Goal: Find specific page/section: Find specific page/section

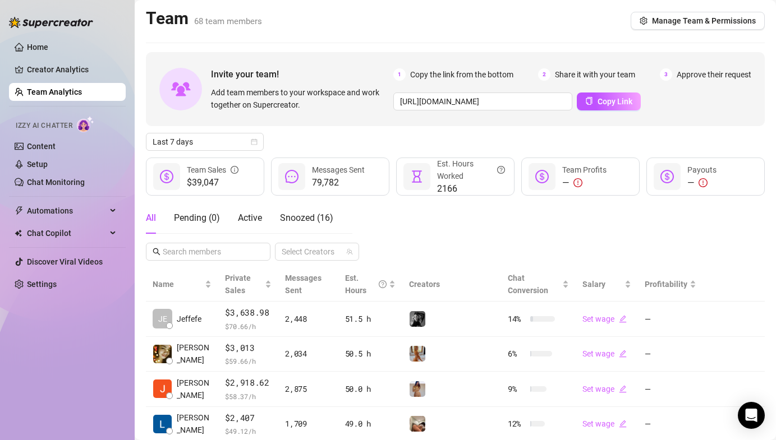
click at [455, 232] on div "All Pending ( 0 ) Active Snoozed ( 16 ) Select Creators" at bounding box center [455, 231] width 619 height 58
click at [214, 137] on span "Last 7 days" at bounding box center [205, 141] width 104 height 17
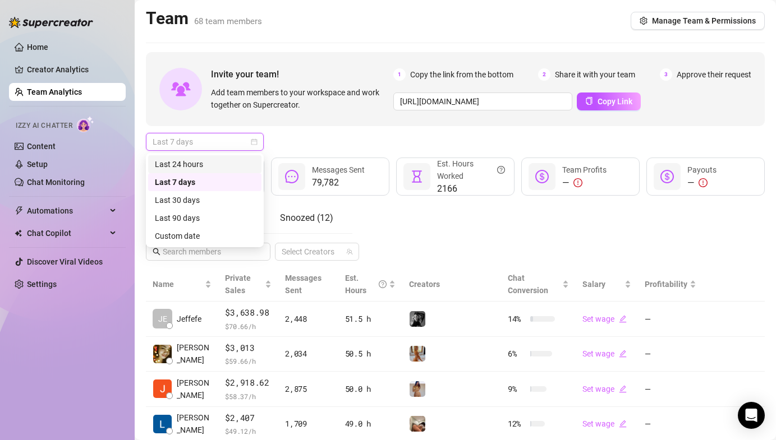
click at [209, 164] on div "Last 24 hours" at bounding box center [205, 164] width 100 height 12
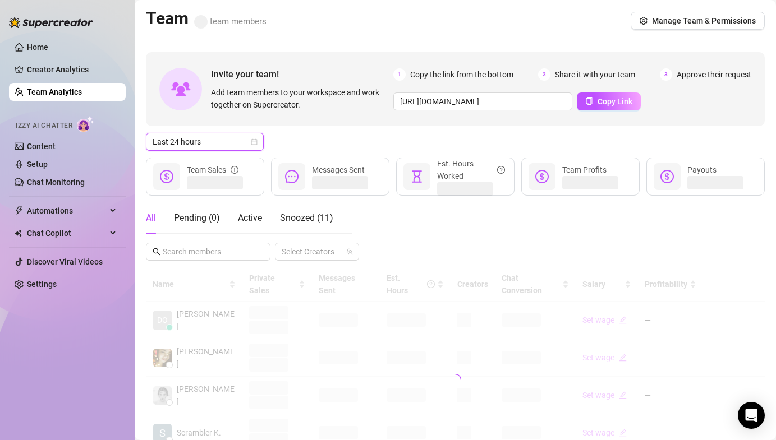
click at [309, 140] on div "Last 24 hours Last 24 hours" at bounding box center [455, 142] width 619 height 18
click at [257, 213] on span "Active" at bounding box center [250, 218] width 24 height 11
click at [307, 142] on div "Last 24 hours" at bounding box center [455, 142] width 619 height 18
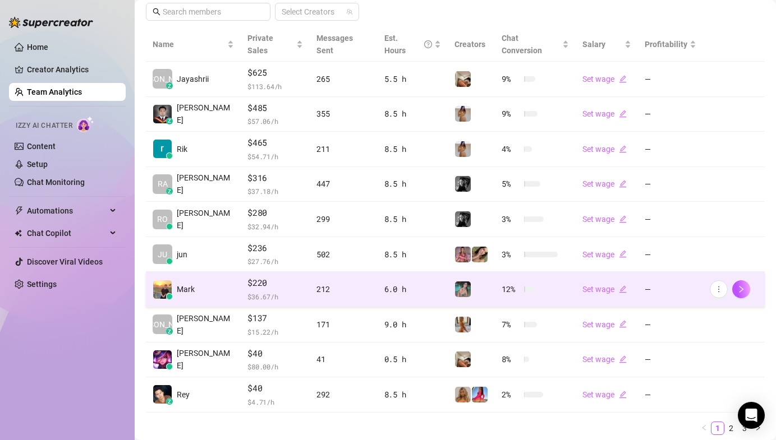
scroll to position [224, 0]
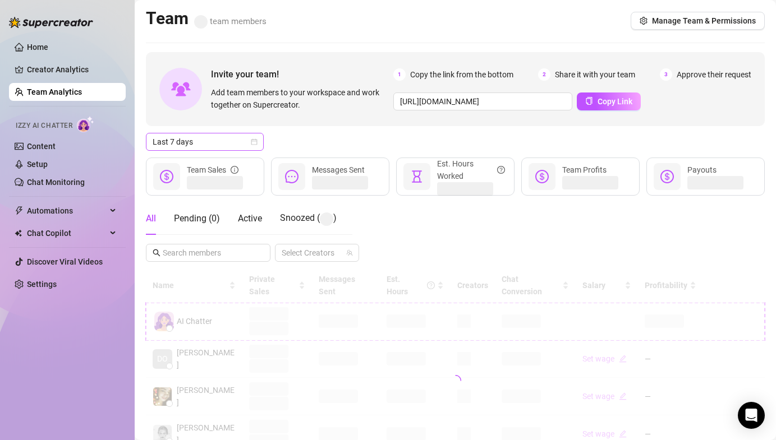
click at [186, 140] on span "Last 7 days" at bounding box center [205, 141] width 104 height 17
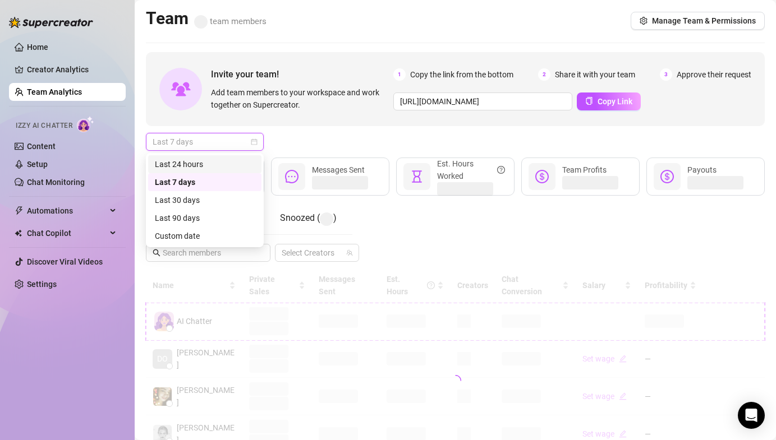
drag, startPoint x: 191, startPoint y: 161, endPoint x: 220, endPoint y: 159, distance: 29.3
click at [191, 161] on div "Last 24 hours" at bounding box center [205, 164] width 100 height 12
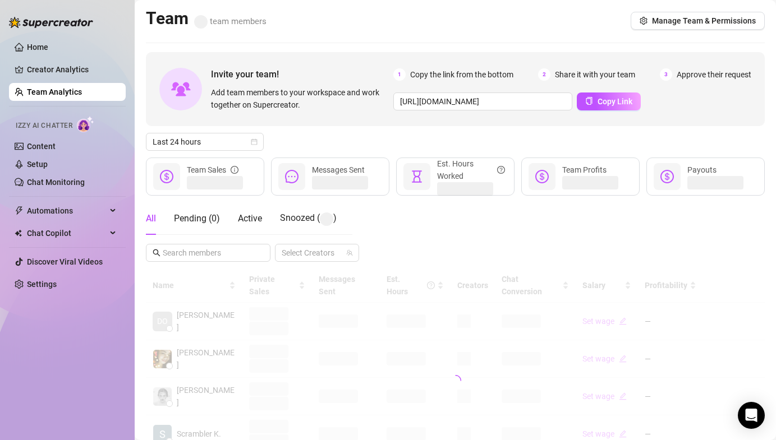
click at [292, 144] on div "Last 24 hours" at bounding box center [455, 142] width 619 height 18
click at [264, 217] on div "All Pending ( 0 ) Active Snoozed ( 10 )" at bounding box center [239, 217] width 187 height 31
click at [259, 219] on span "Active" at bounding box center [250, 218] width 24 height 11
click at [351, 143] on div "Last 24 hours" at bounding box center [455, 142] width 619 height 18
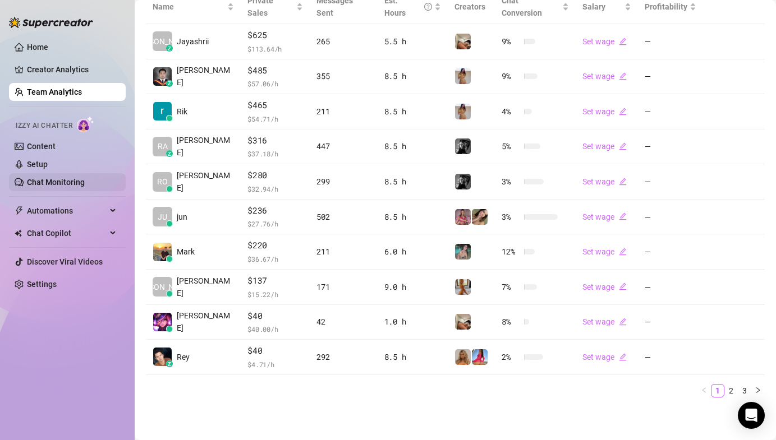
scroll to position [265, 0]
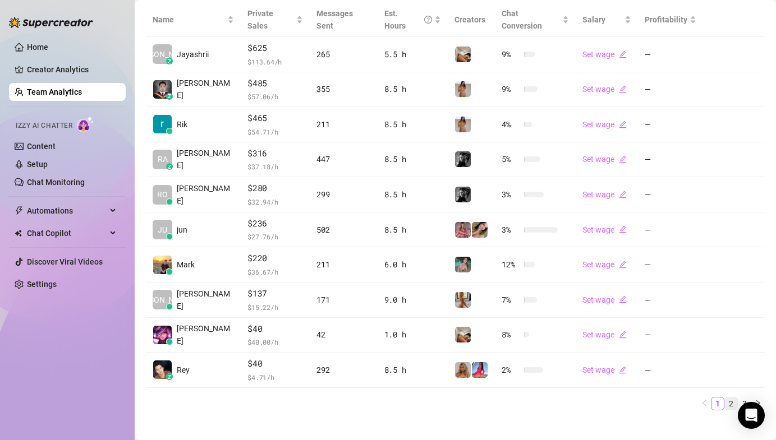
click at [725, 398] on link "2" at bounding box center [731, 404] width 12 height 12
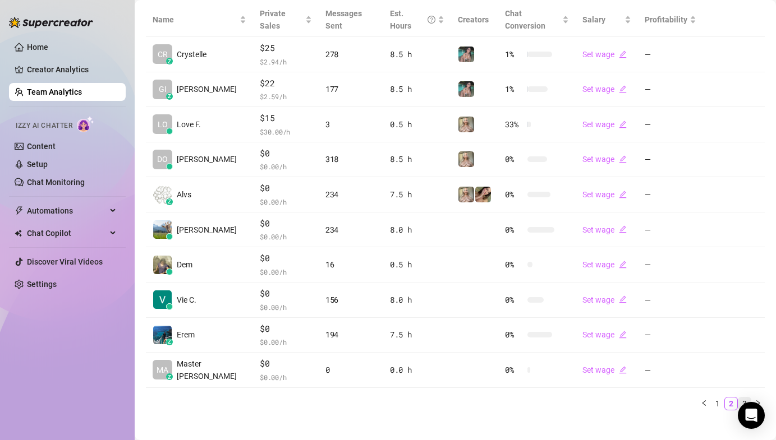
click at [738, 398] on link "3" at bounding box center [744, 404] width 12 height 12
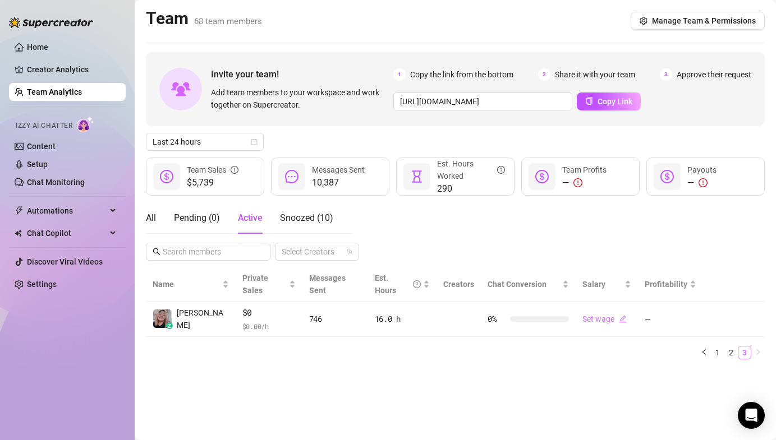
scroll to position [0, 0]
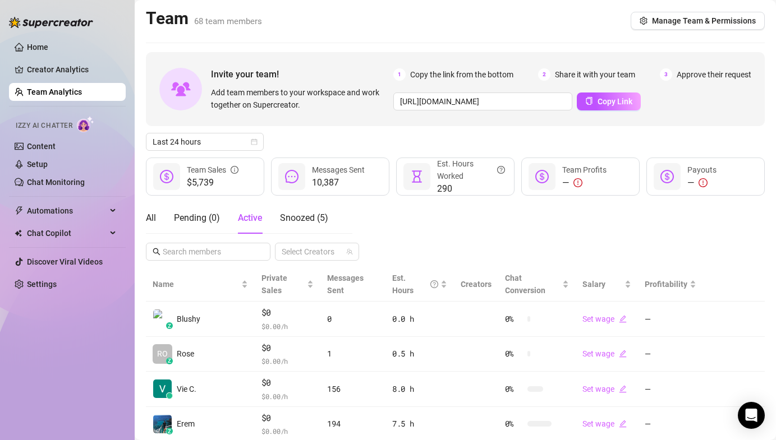
click at [386, 213] on div "All Pending ( 0 ) Active Snoozed ( 5 ) Select Creators" at bounding box center [455, 231] width 619 height 58
click at [312, 133] on div "Last 24 hours" at bounding box center [455, 142] width 619 height 18
click at [484, 223] on div "All Pending ( 0 ) Active Snoozed ( 5 ) Select Creators" at bounding box center [455, 231] width 619 height 58
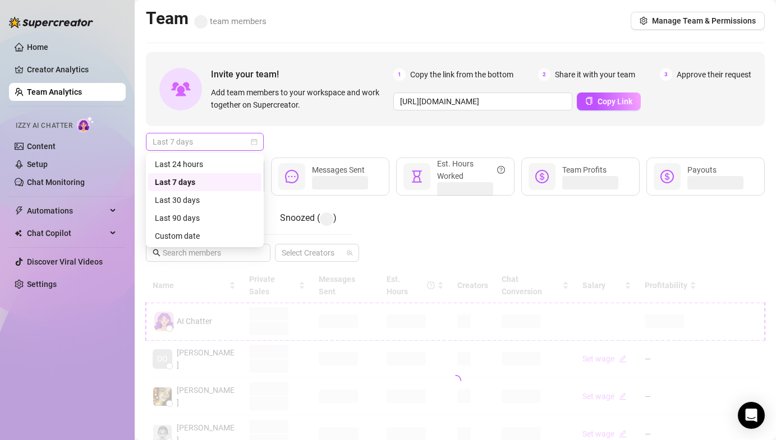
click at [192, 147] on span "Last 7 days" at bounding box center [205, 141] width 104 height 17
drag, startPoint x: 197, startPoint y: 160, endPoint x: 274, endPoint y: 156, distance: 76.9
click at [197, 160] on div "Last 24 hours" at bounding box center [205, 164] width 100 height 12
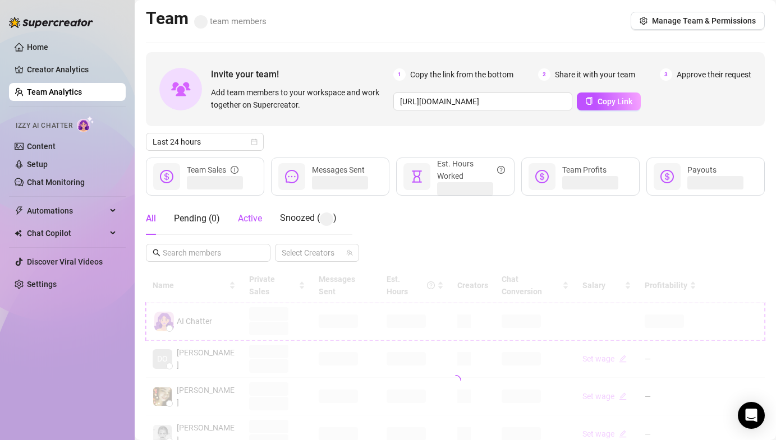
click at [252, 212] on div "Active" at bounding box center [250, 218] width 24 height 13
click at [348, 139] on div "Last 24 hours" at bounding box center [455, 142] width 619 height 18
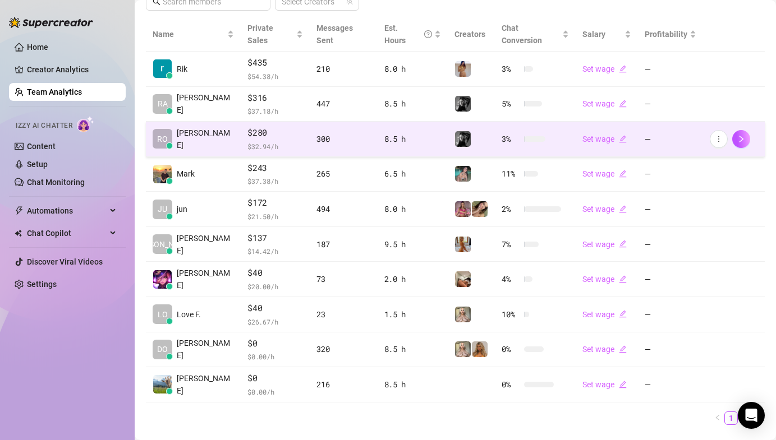
scroll to position [243, 0]
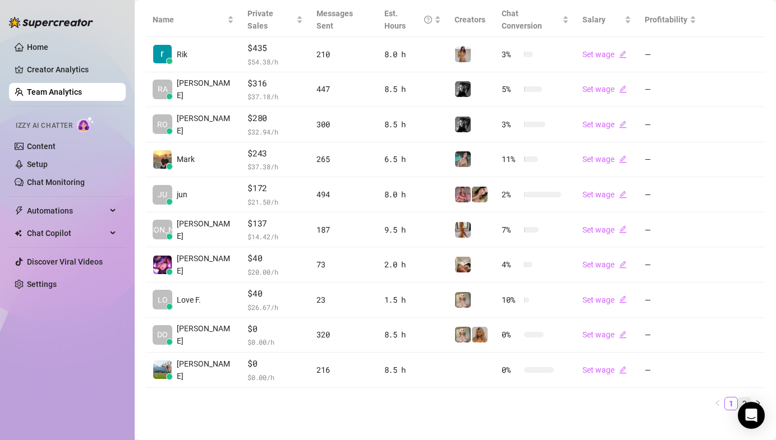
click at [738, 398] on link "2" at bounding box center [744, 404] width 12 height 12
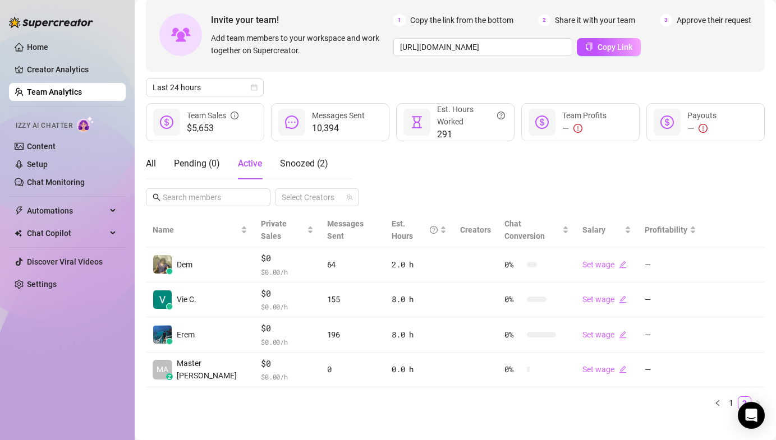
click at [393, 161] on div "All Pending ( 0 ) Active Snoozed ( 2 ) Select Creators" at bounding box center [455, 177] width 619 height 58
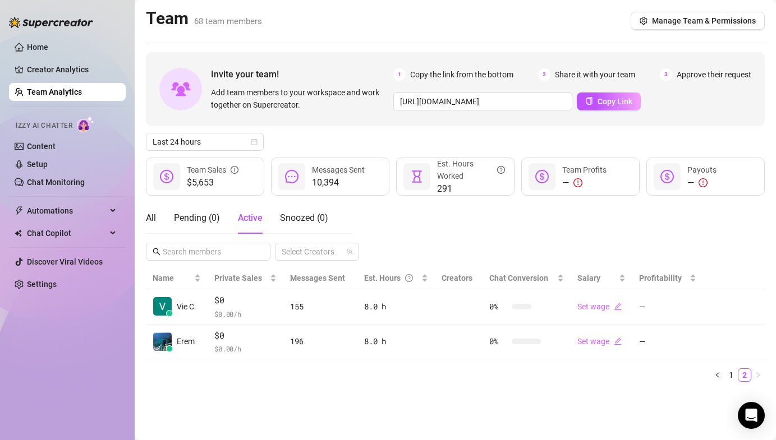
scroll to position [0, 0]
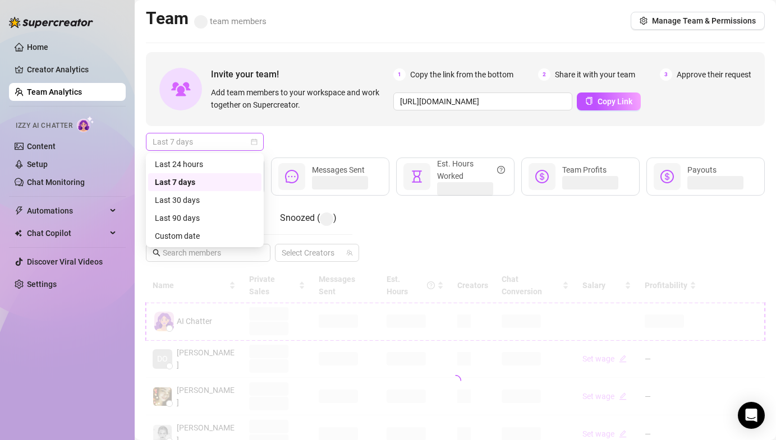
drag, startPoint x: 192, startPoint y: 142, endPoint x: 194, endPoint y: 150, distance: 8.6
click at [192, 142] on span "Last 7 days" at bounding box center [205, 141] width 104 height 17
click at [197, 167] on div "Last 24 hours" at bounding box center [205, 164] width 100 height 12
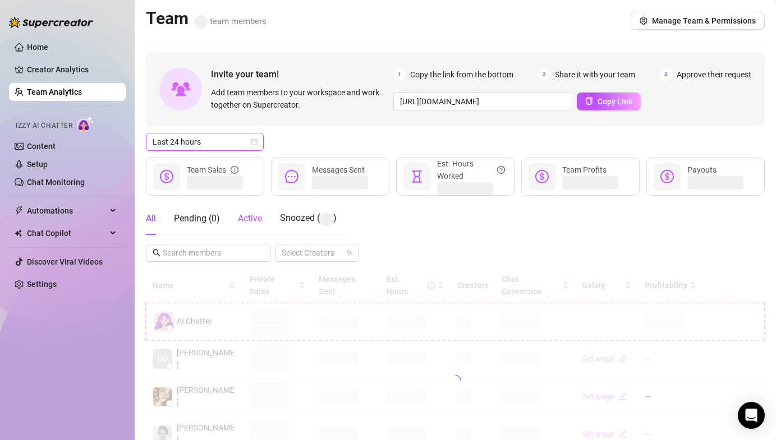
click at [246, 218] on span "Active" at bounding box center [250, 218] width 24 height 11
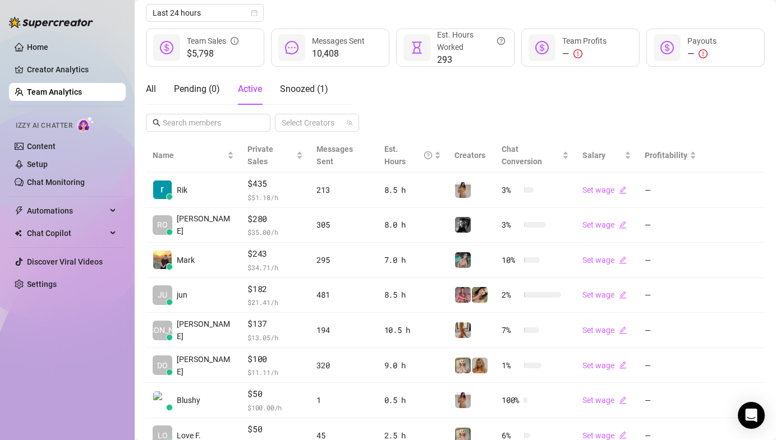
scroll to position [265, 0]
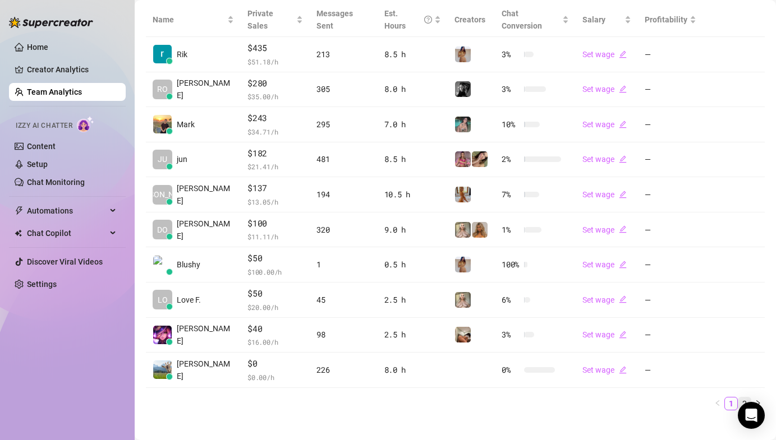
click at [738, 398] on link "2" at bounding box center [744, 404] width 12 height 12
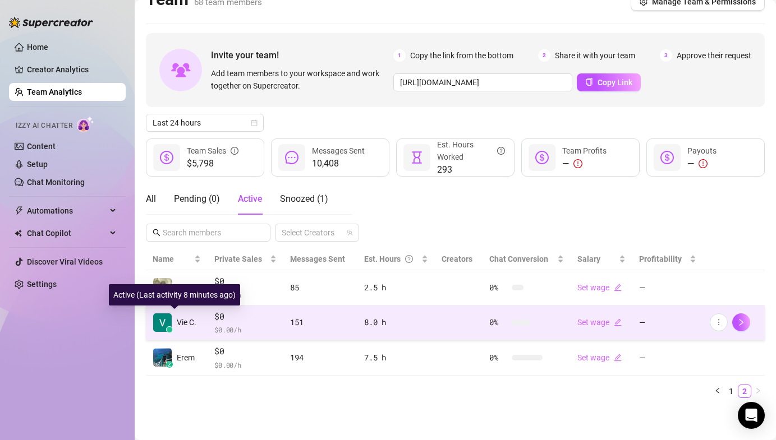
click at [165, 319] on img at bounding box center [162, 323] width 19 height 19
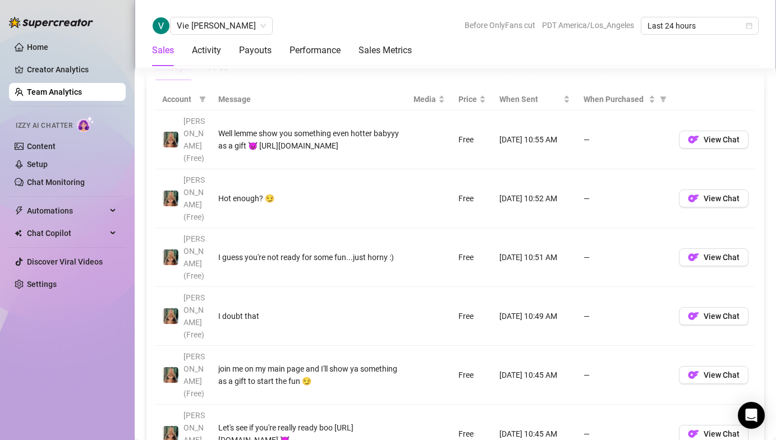
scroll to position [909, 0]
